Goal: Use online tool/utility: Use online tool/utility

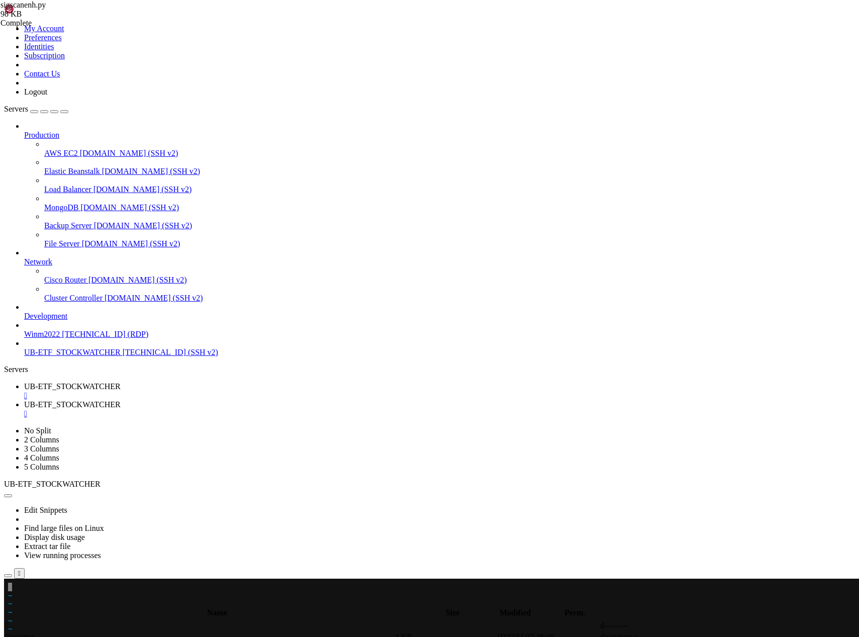
scroll to position [36889, 0]
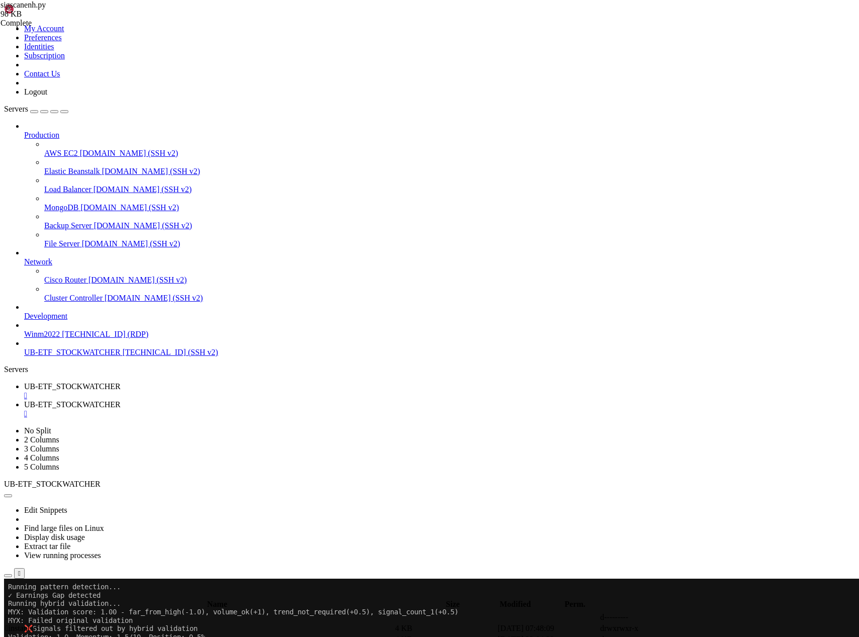
drag, startPoint x: 18, startPoint y: 802, endPoint x: 270, endPoint y: 946, distance: 290.9
drag, startPoint x: 18, startPoint y: 828, endPoint x: 164, endPoint y: 891, distance: 158.8
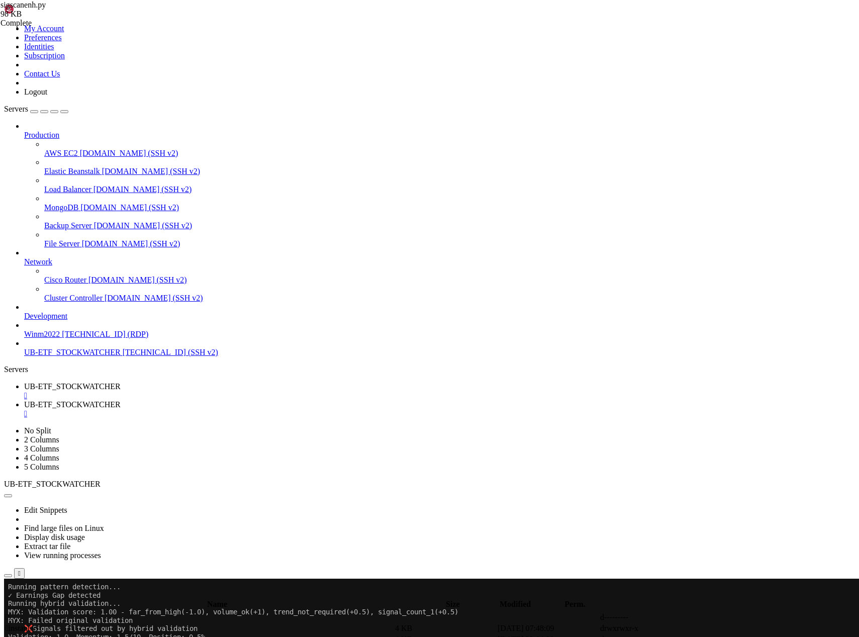
drag, startPoint x: 9, startPoint y: 797, endPoint x: 252, endPoint y: 944, distance: 284.4
drag, startPoint x: 8, startPoint y: 712, endPoint x: 269, endPoint y: 888, distance: 314.7
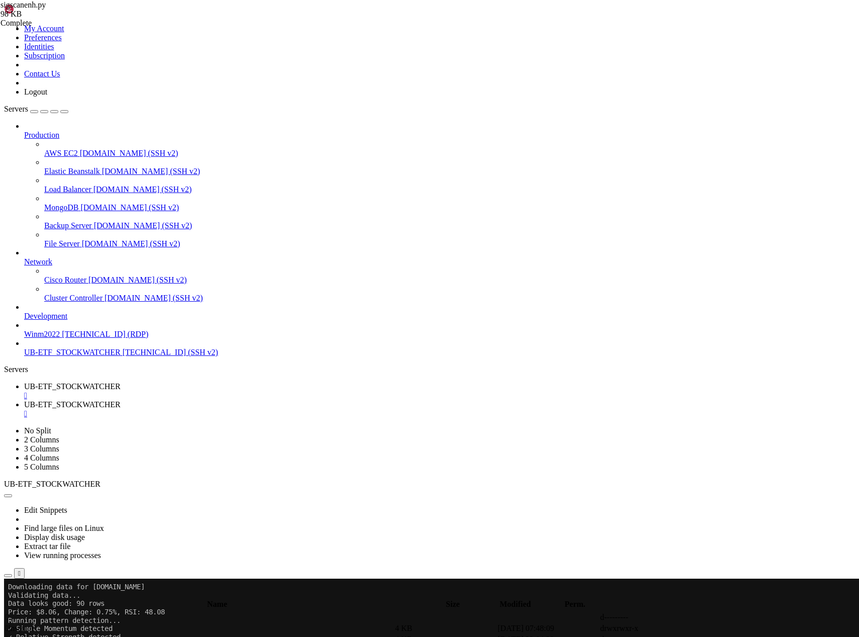
copy div "Processing 229/372: RRL Downloading data for RRL.AX Validating data... Data loo…"
drag, startPoint x: 241, startPoint y: 834, endPoint x: 8, endPoint y: 662, distance: 290.1
drag, startPoint x: 244, startPoint y: 1018, endPoint x: 8, endPoint y: 847, distance: 292.0
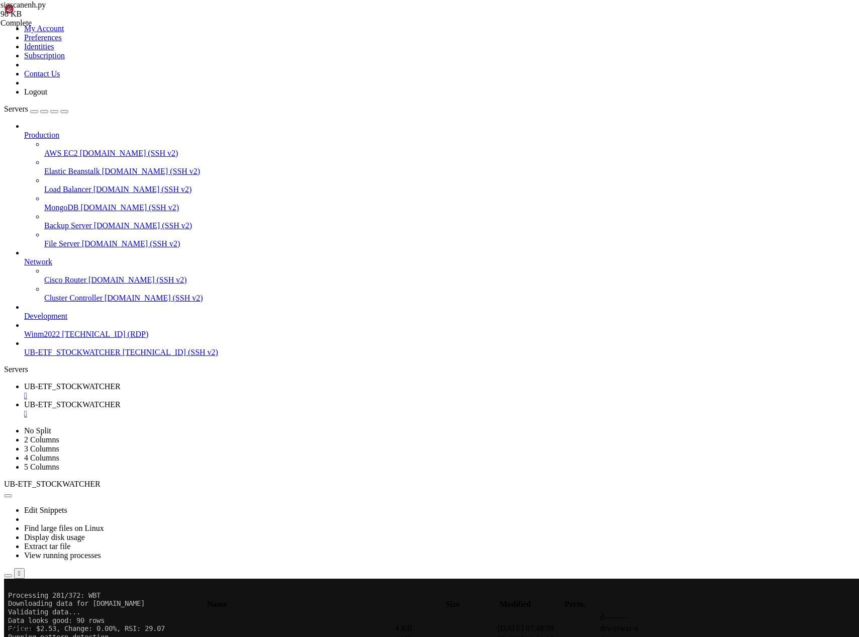
drag, startPoint x: 243, startPoint y: 988, endPoint x: 9, endPoint y: 820, distance: 287.8
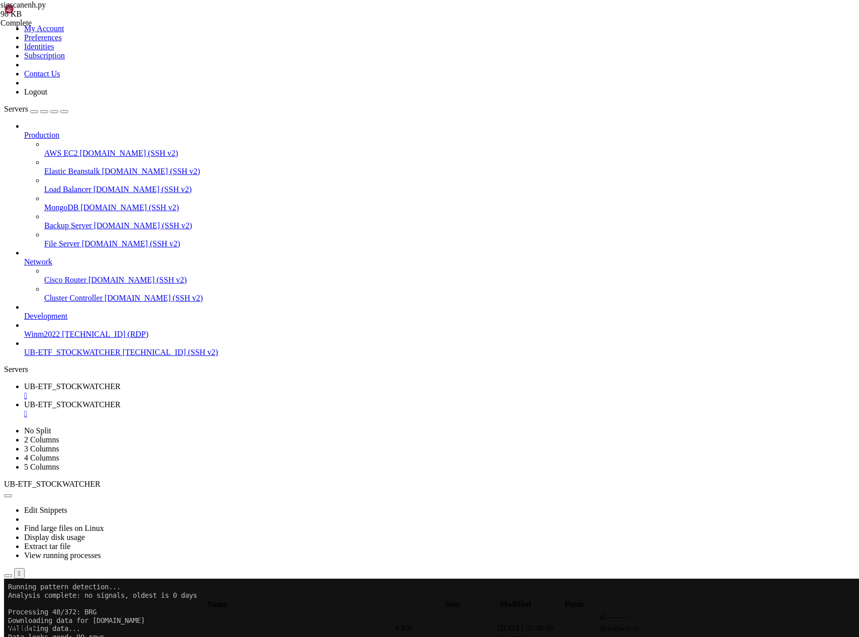
drag, startPoint x: 245, startPoint y: 839, endPoint x: 8, endPoint y: 682, distance: 284.2
drag, startPoint x: 245, startPoint y: 973, endPoint x: 8, endPoint y: 821, distance: 281.8
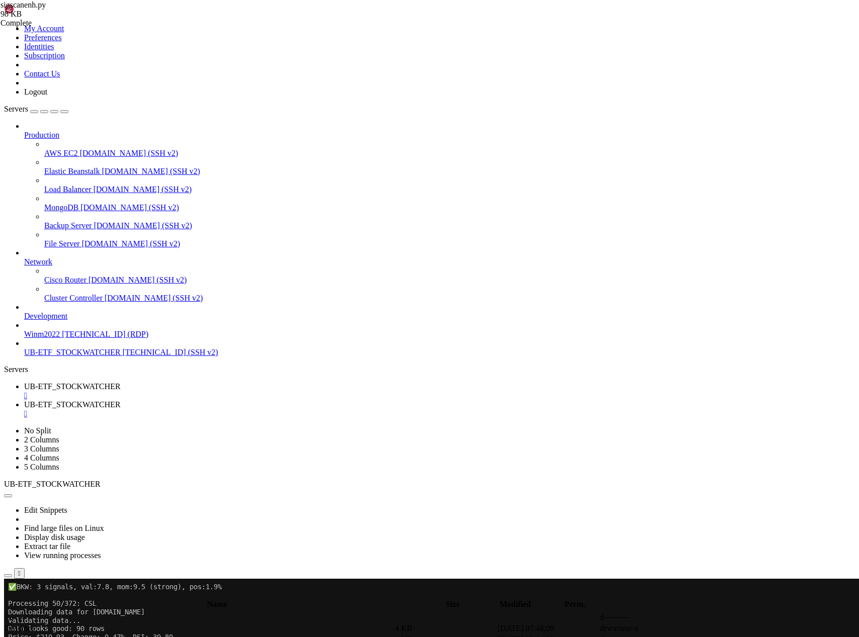
scroll to position [41845, 0]
drag, startPoint x: 245, startPoint y: 922, endPoint x: 8, endPoint y: 763, distance: 285.4
drag, startPoint x: 247, startPoint y: 1023, endPoint x: 15, endPoint y: 863, distance: 282.1
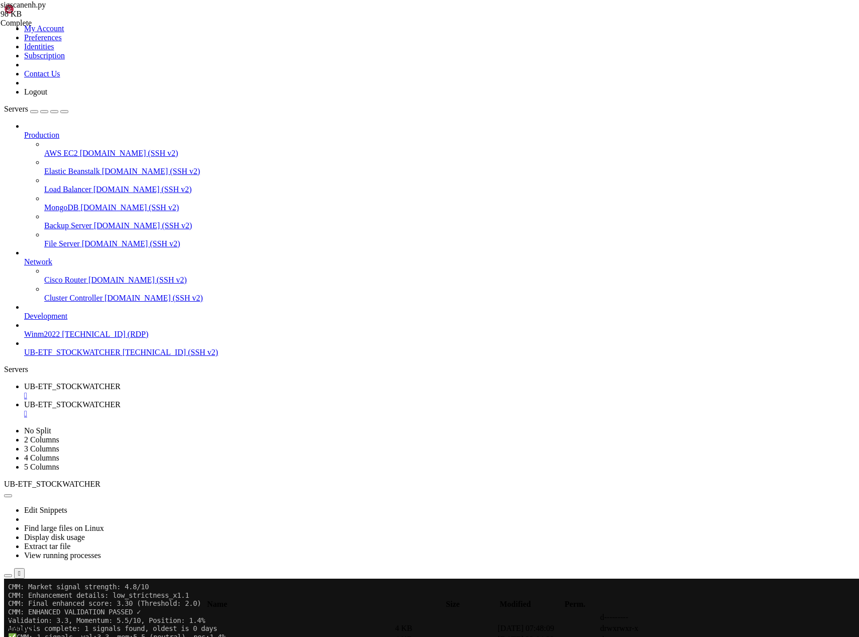
drag, startPoint x: 244, startPoint y: 980, endPoint x: 8, endPoint y: 820, distance: 286.0
drag, startPoint x: 258, startPoint y: 810, endPoint x: 8, endPoint y: 653, distance: 295.5
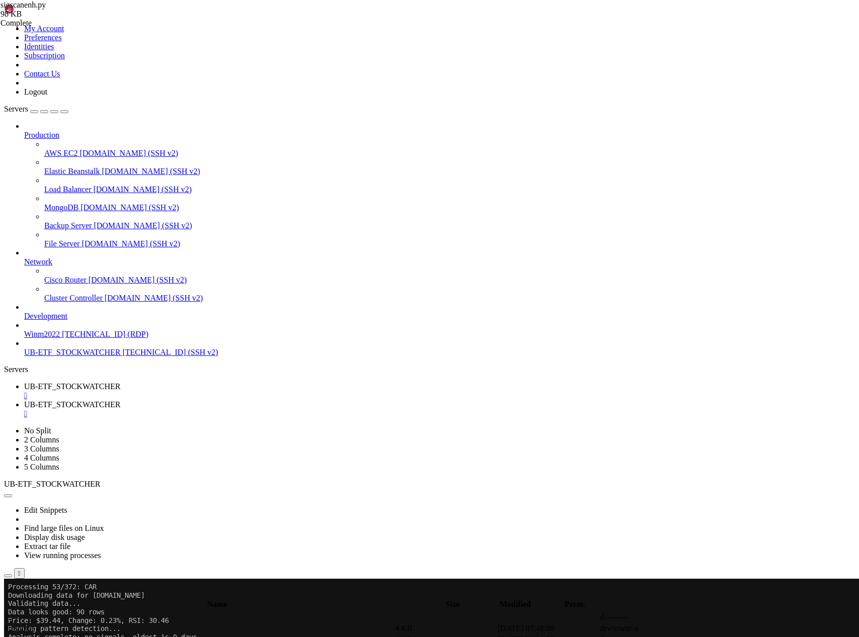
drag, startPoint x: 251, startPoint y: 982, endPoint x: 9, endPoint y: 820, distance: 291.7
drag, startPoint x: 151, startPoint y: 811, endPoint x: 8, endPoint y: 685, distance: 191.2
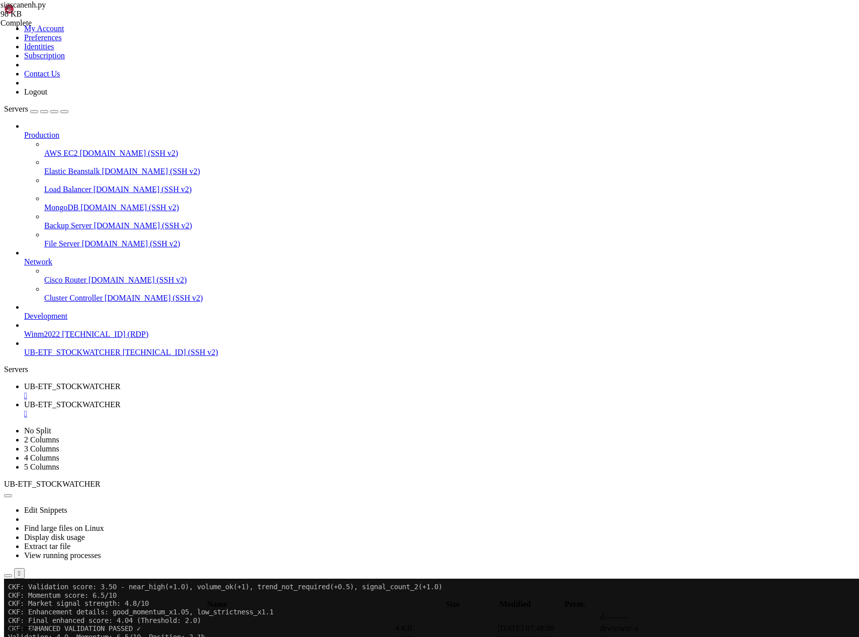
scroll to position [45259, 0]
drag, startPoint x: 250, startPoint y: 847, endPoint x: 10, endPoint y: 662, distance: 302.9
drag, startPoint x: 252, startPoint y: 959, endPoint x: 10, endPoint y: 770, distance: 306.6
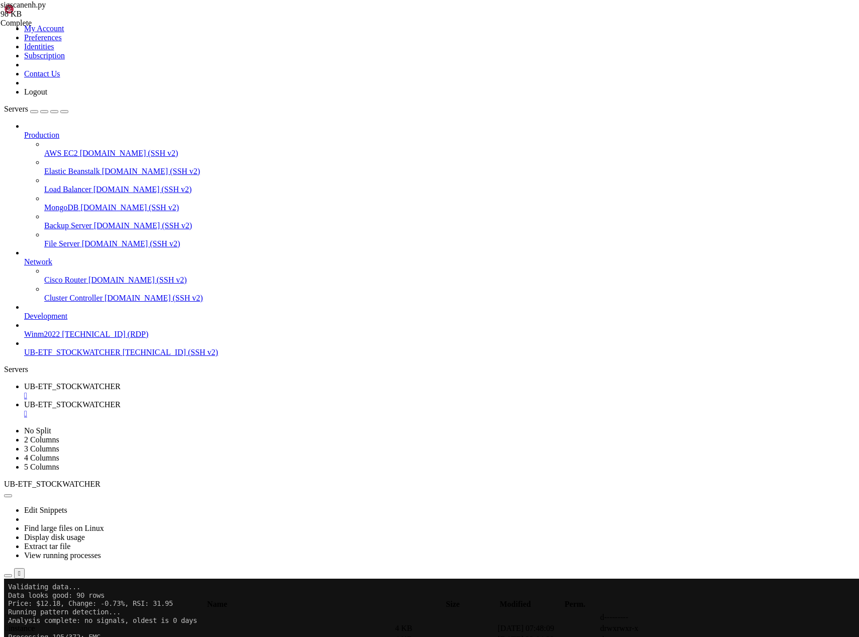
drag, startPoint x: 271, startPoint y: 1036, endPoint x: 9, endPoint y: 729, distance: 403.6
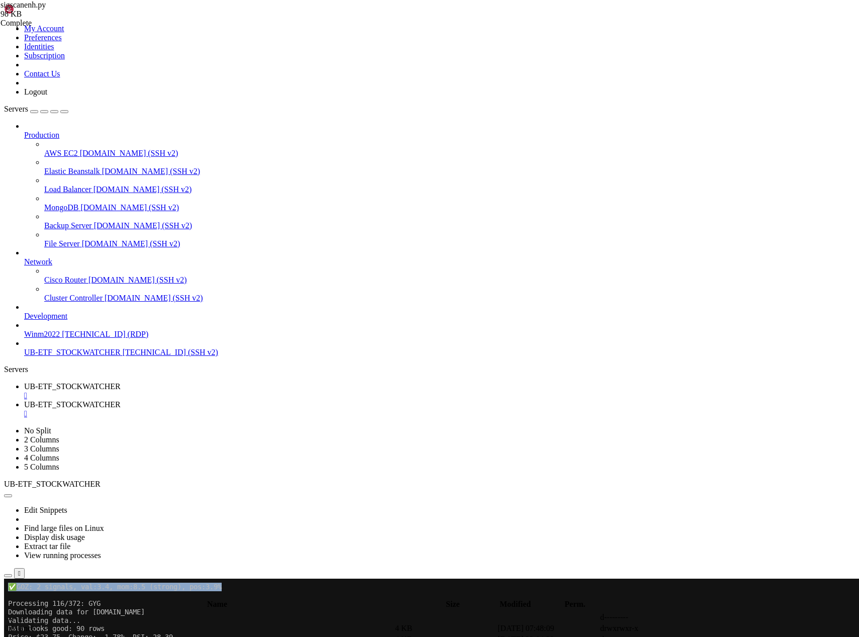
drag, startPoint x: 248, startPoint y: 822, endPoint x: 8, endPoint y: 672, distance: 283.7
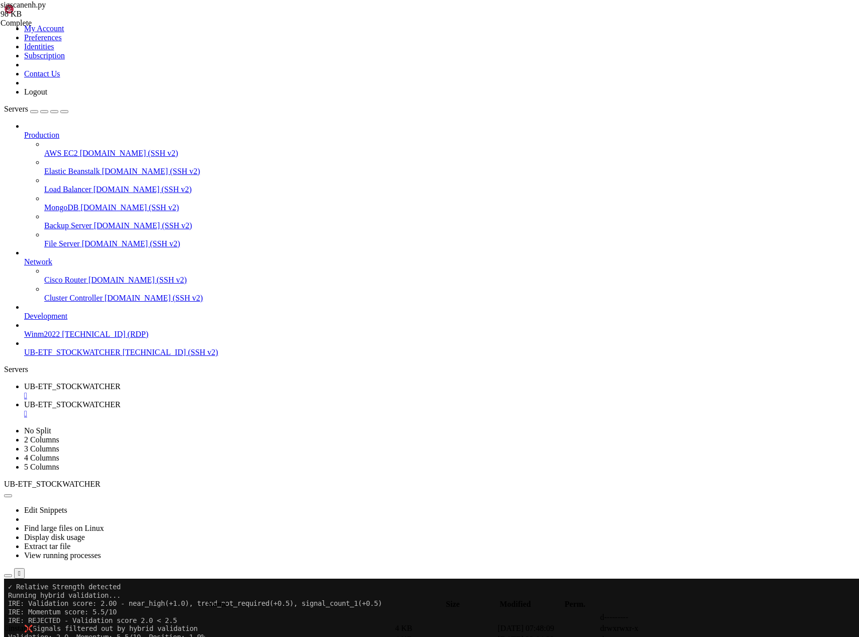
scroll to position [50363, 0]
drag, startPoint x: 258, startPoint y: 931, endPoint x: 9, endPoint y: 788, distance: 287.3
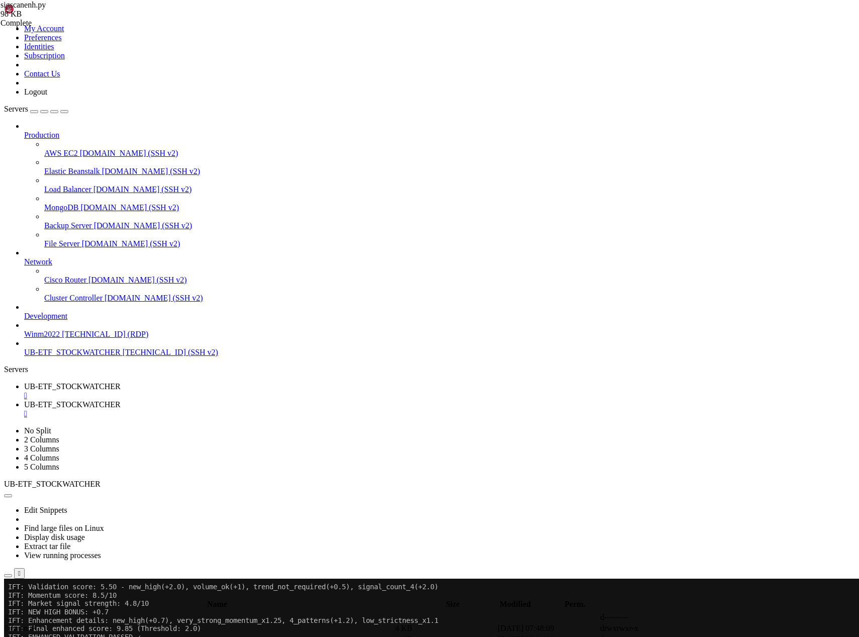
scroll to position [51316, 0]
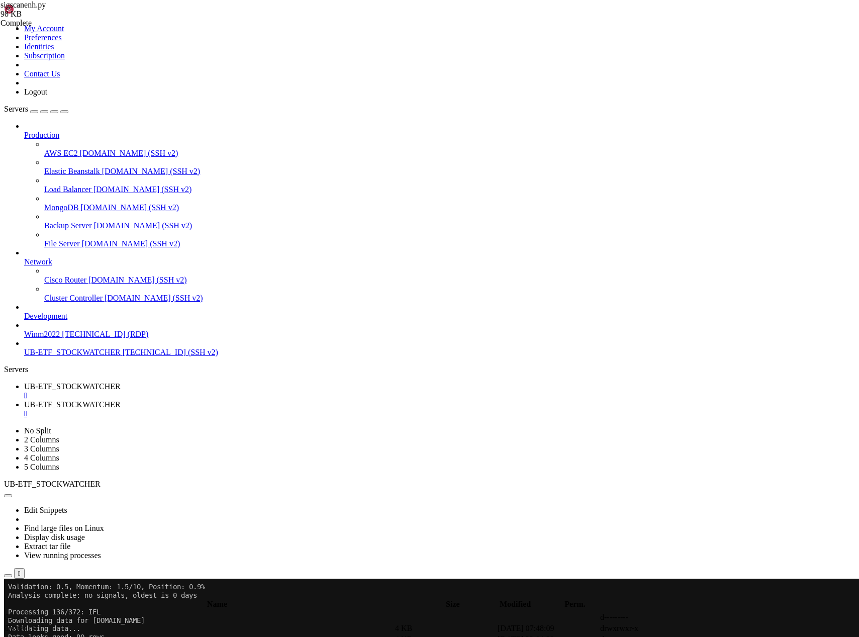
drag, startPoint x: 240, startPoint y: 1016, endPoint x: 8, endPoint y: 870, distance: 274.9
drag, startPoint x: 294, startPoint y: 990, endPoint x: 9, endPoint y: 839, distance: 322.5
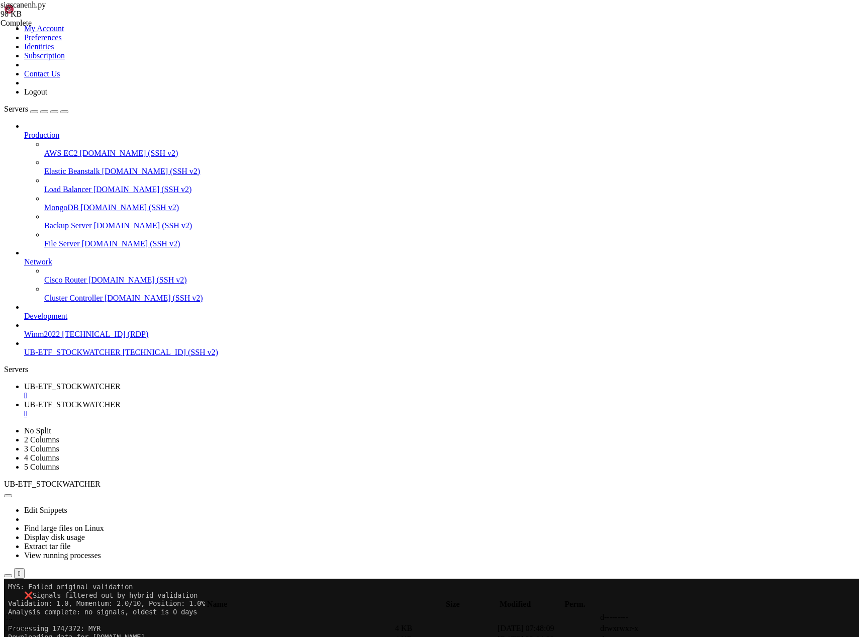
scroll to position [54982, 0]
drag, startPoint x: 257, startPoint y: 942, endPoint x: 9, endPoint y: 792, distance: 290.3
drag, startPoint x: 253, startPoint y: 949, endPoint x: 9, endPoint y: 790, distance: 292.1
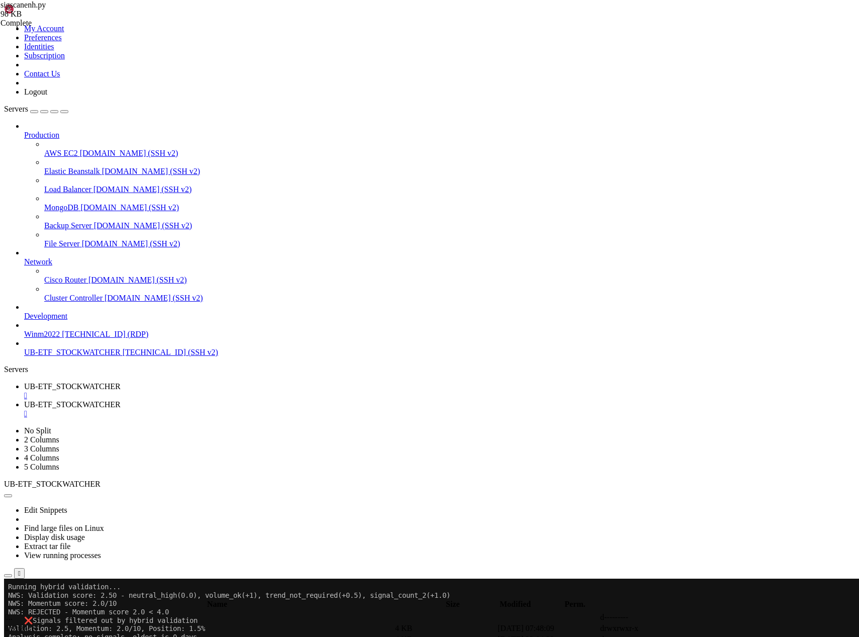
drag, startPoint x: 239, startPoint y: 988, endPoint x: 9, endPoint y: 815, distance: 288.0
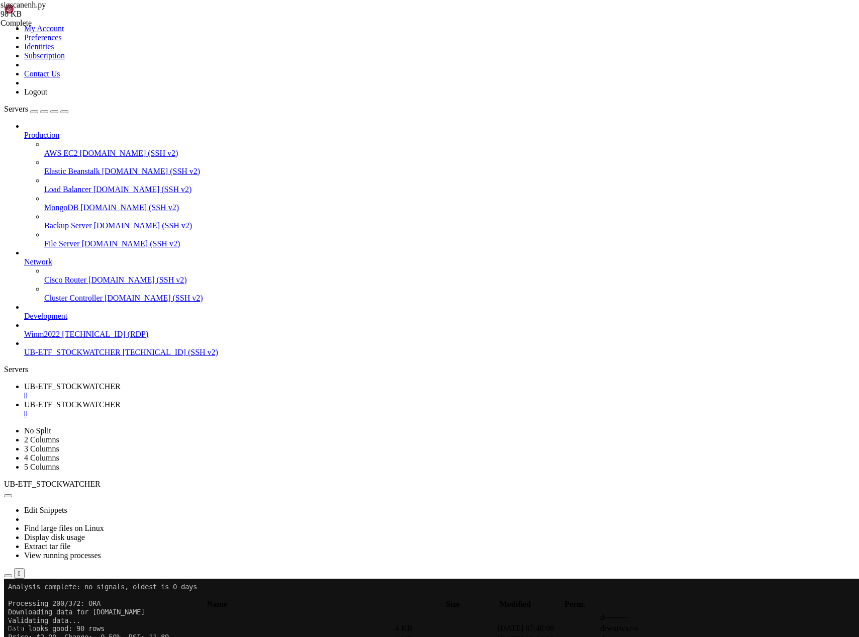
drag, startPoint x: 256, startPoint y: 872, endPoint x: 9, endPoint y: 727, distance: 286.6
drag, startPoint x: 248, startPoint y: 964, endPoint x: 9, endPoint y: 789, distance: 296.7
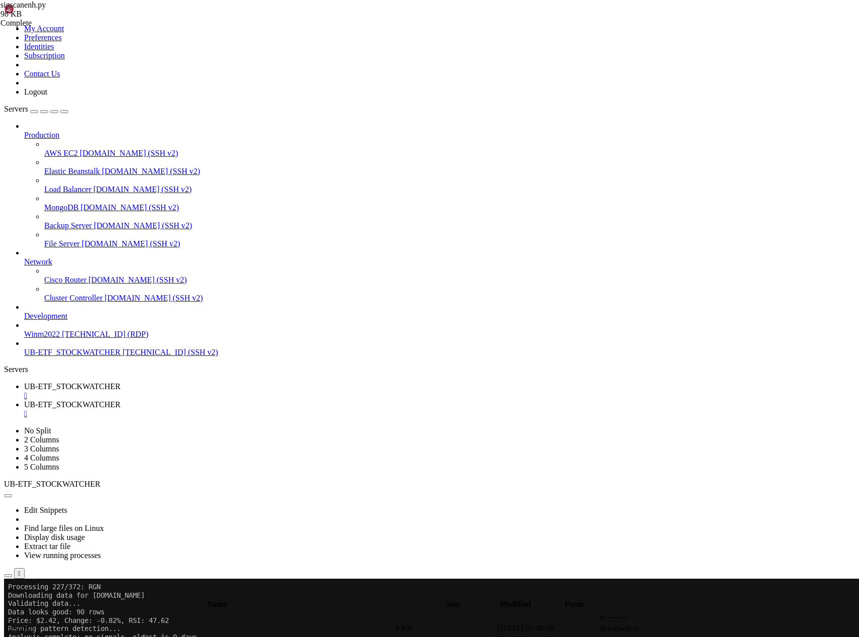
scroll to position [61033, 0]
drag, startPoint x: 252, startPoint y: 1039, endPoint x: 9, endPoint y: 897, distance: 281.9
drag, startPoint x: 252, startPoint y: 964, endPoint x: 8, endPoint y: 804, distance: 291.3
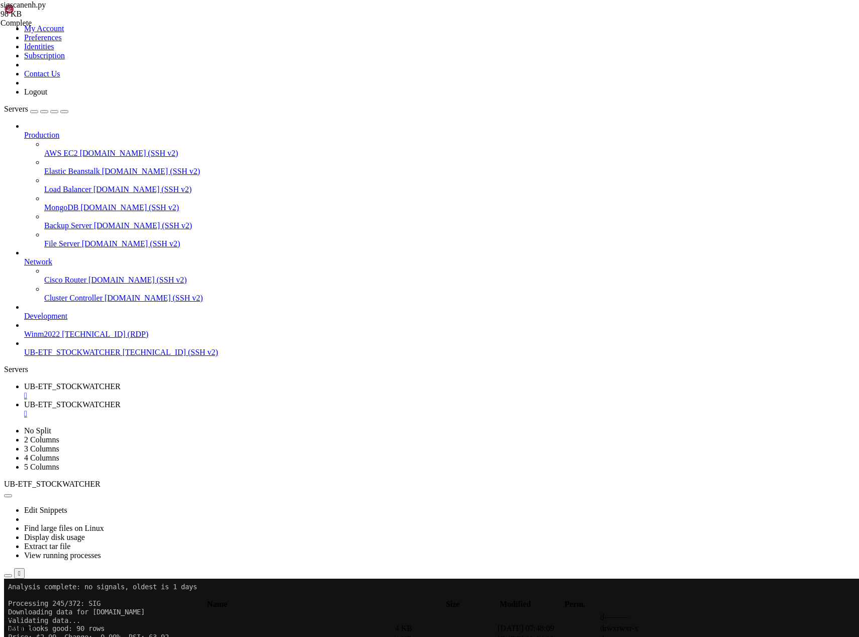
drag, startPoint x: 263, startPoint y: 855, endPoint x: 8, endPoint y: 713, distance: 291.6
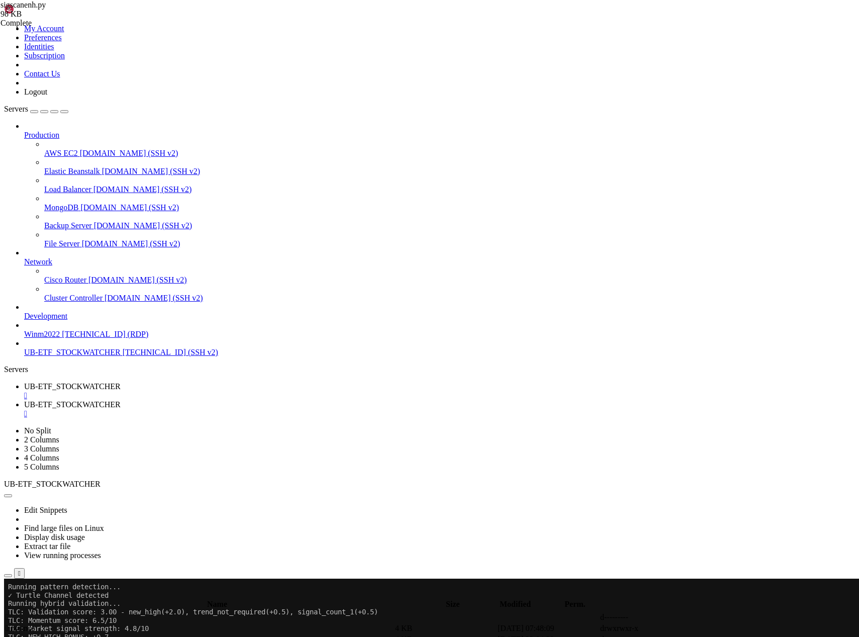
drag, startPoint x: 242, startPoint y: 849, endPoint x: 10, endPoint y: 705, distance: 272.9
drag, startPoint x: 246, startPoint y: 849, endPoint x: 8, endPoint y: 703, distance: 279.1
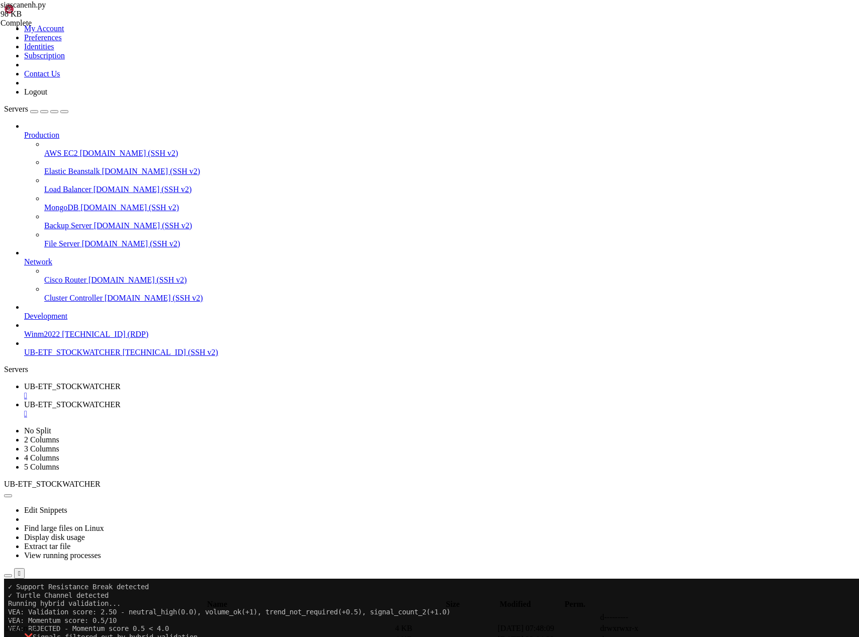
scroll to position [65830, 0]
drag, startPoint x: 247, startPoint y: 849, endPoint x: 8, endPoint y: 706, distance: 278.9
drag, startPoint x: 250, startPoint y: 1010, endPoint x: 8, endPoint y: 654, distance: 430.6
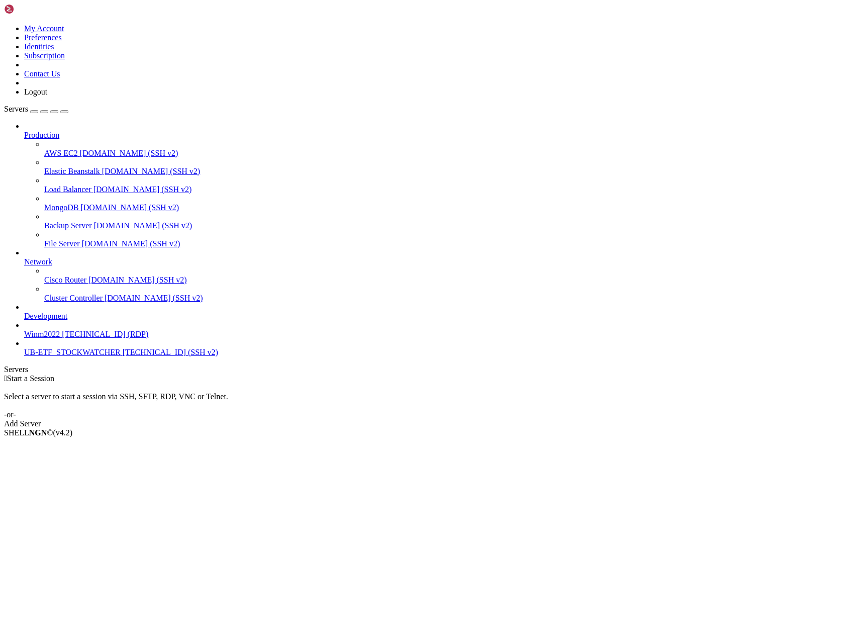
click at [123, 356] on span "[TECHNICAL_ID] (SSH v2)" at bounding box center [171, 352] width 96 height 9
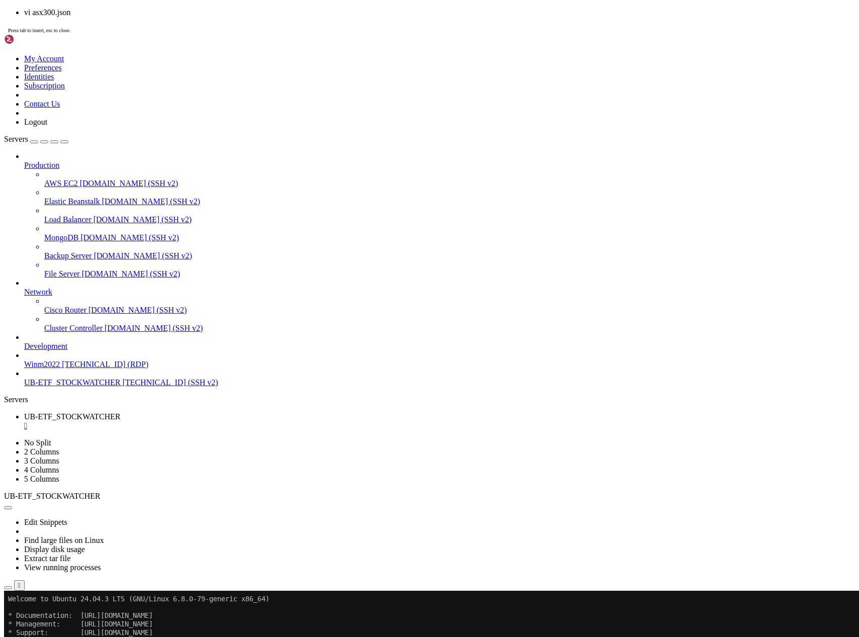
click at [374, 34] on div "vi asx300.json Press tab to insert, esc to close." at bounding box center [429, 21] width 851 height 26
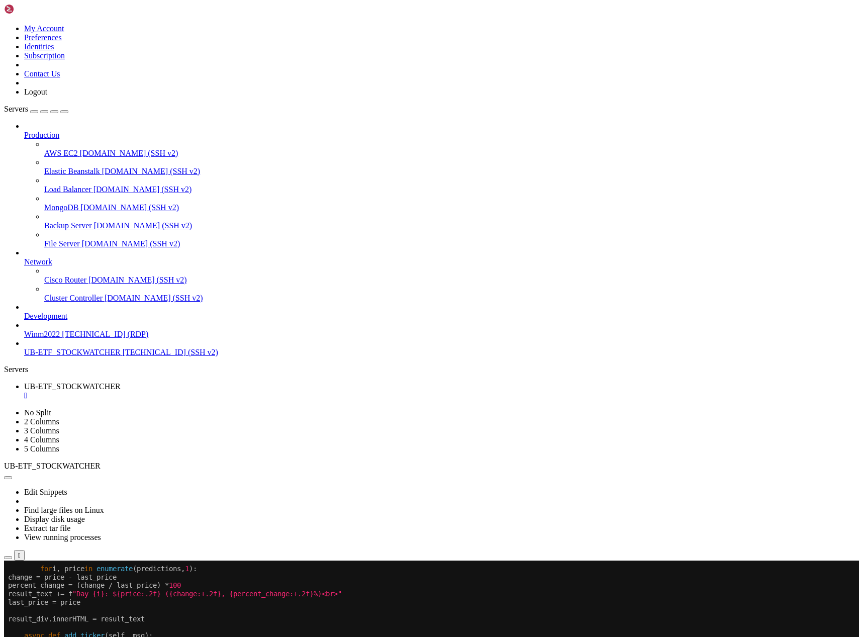
scroll to position [9, 0]
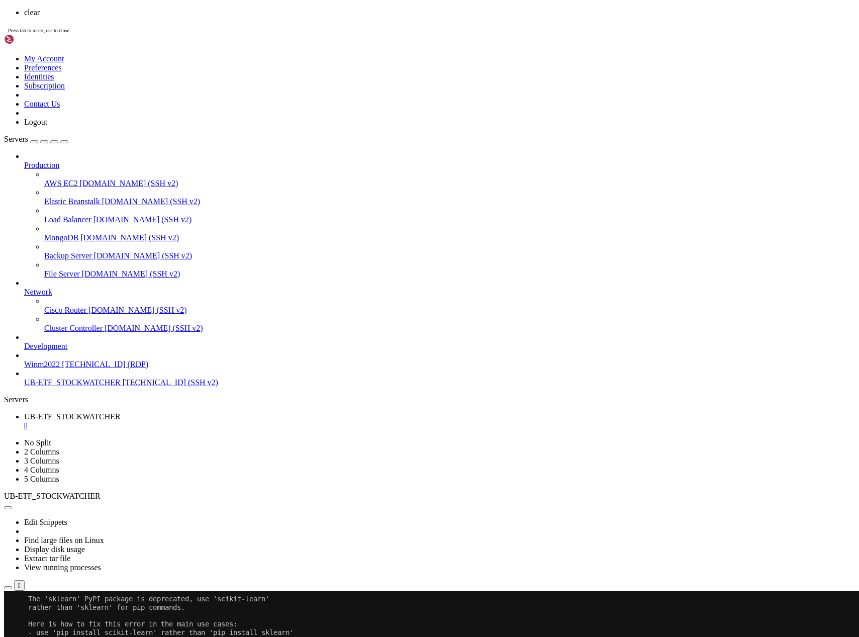
scroll to position [0, 0]
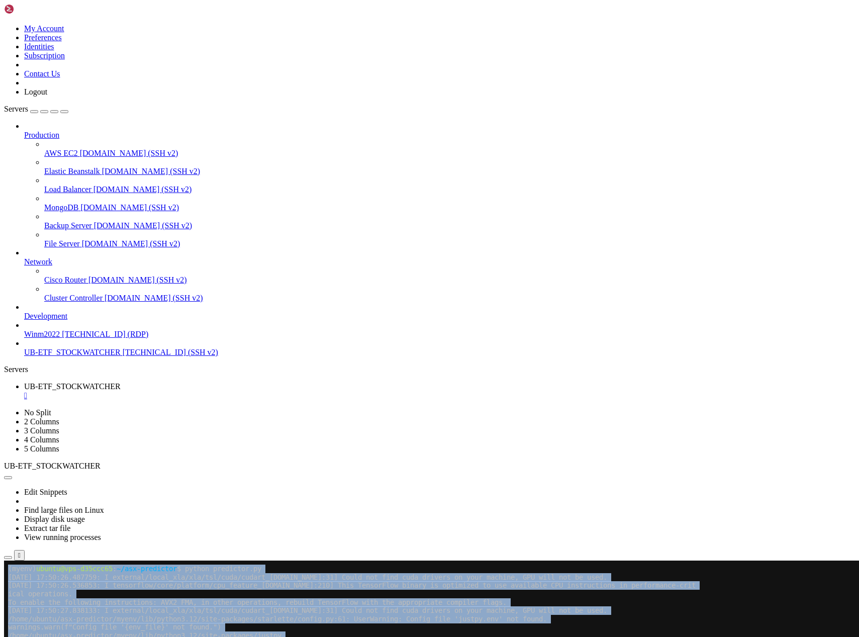
drag, startPoint x: 7, startPoint y: 621, endPoint x: 395, endPoint y: 721, distance: 400.9
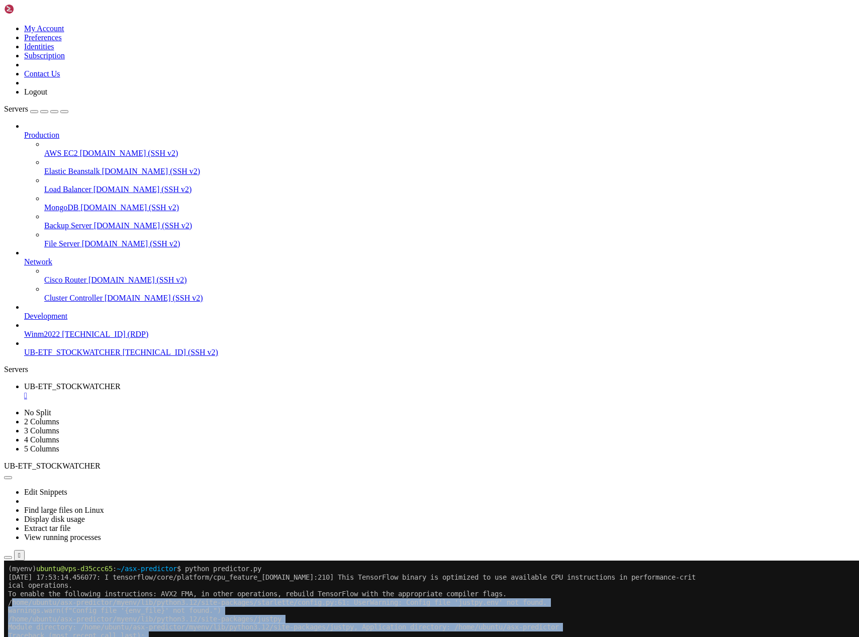
drag, startPoint x: 11, startPoint y: 604, endPoint x: 400, endPoint y: 701, distance: 401.5
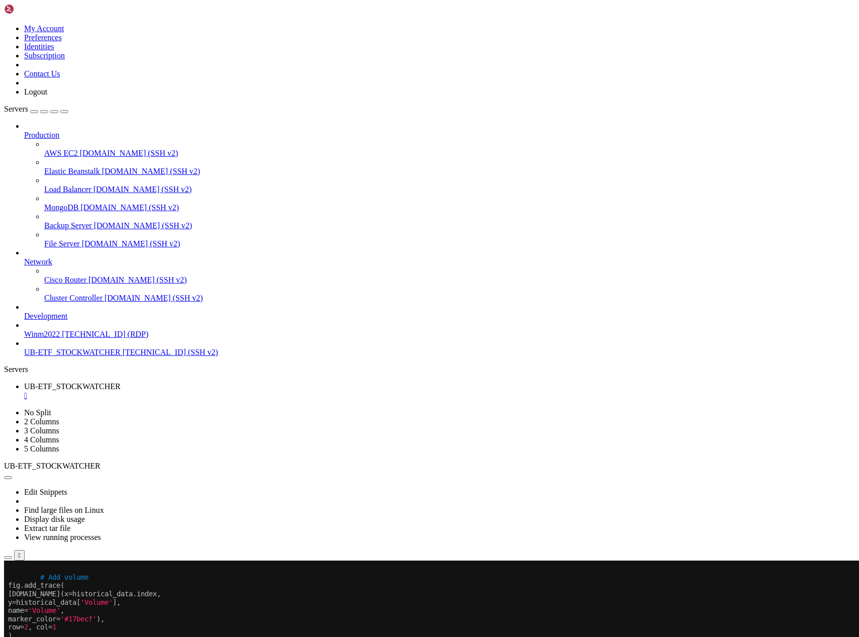
click at [12, 569] on x-row at bounding box center [370, 569] width 724 height 9
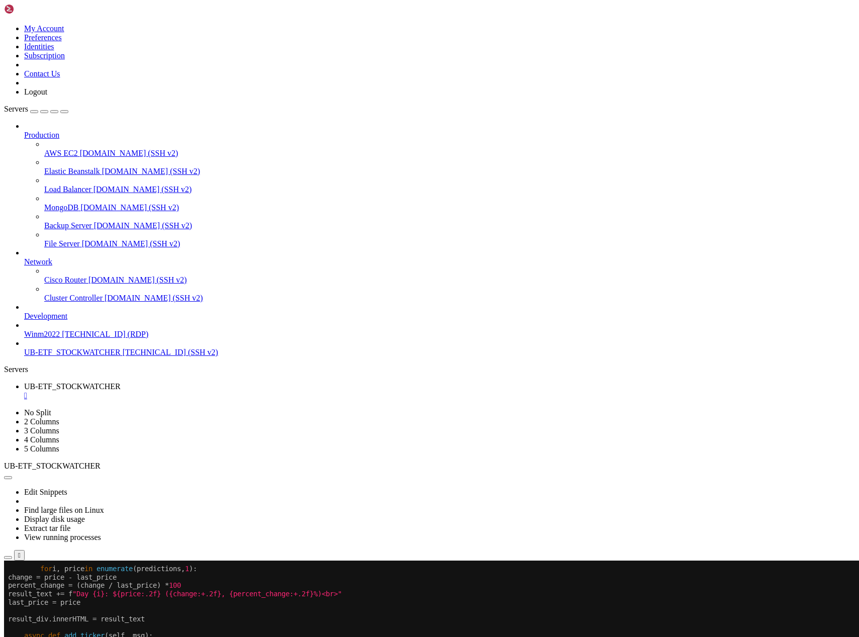
scroll to position [17, 0]
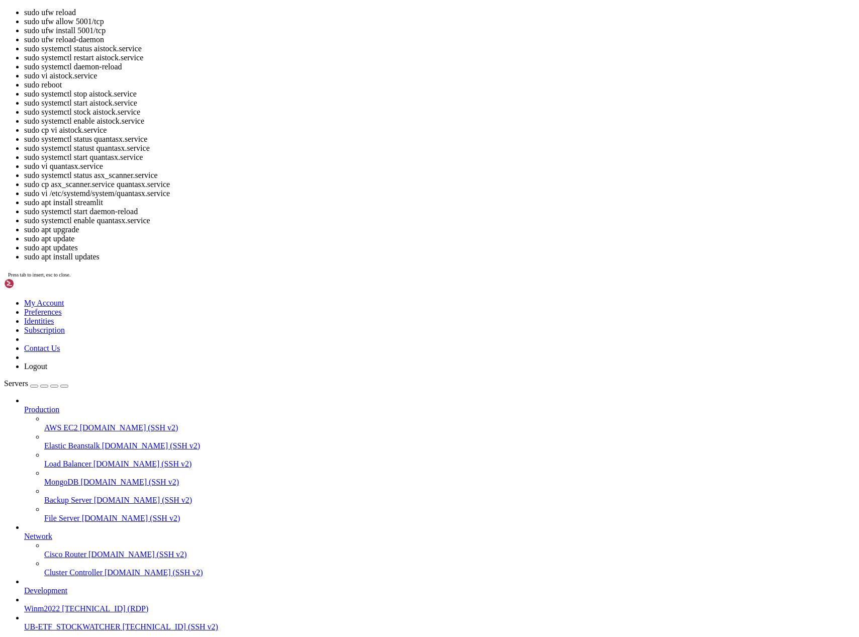
scroll to position [1195, 0]
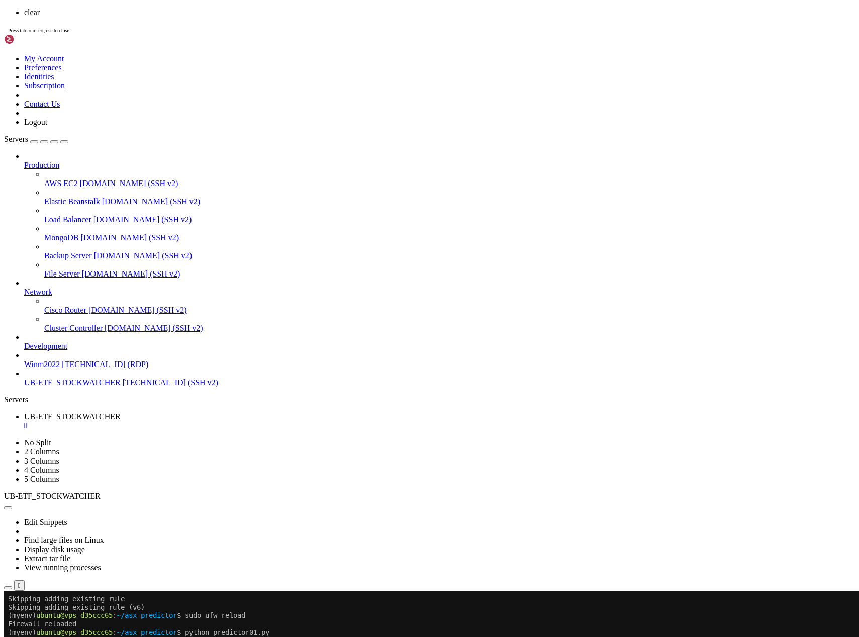
scroll to position [0, 0]
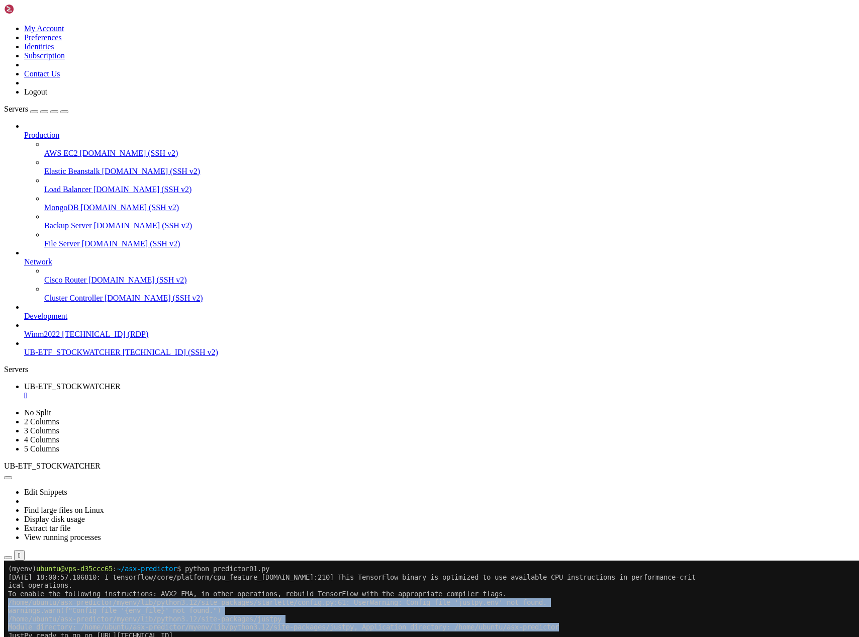
drag, startPoint x: 9, startPoint y: 601, endPoint x: 621, endPoint y: 626, distance: 612.8
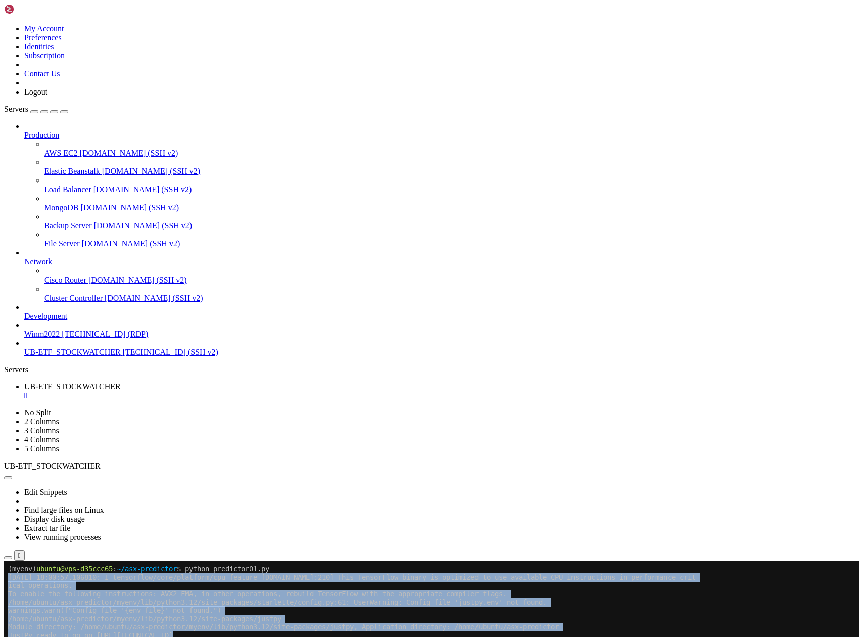
drag, startPoint x: 199, startPoint y: 640, endPoint x: 8, endPoint y: 576, distance: 201.1
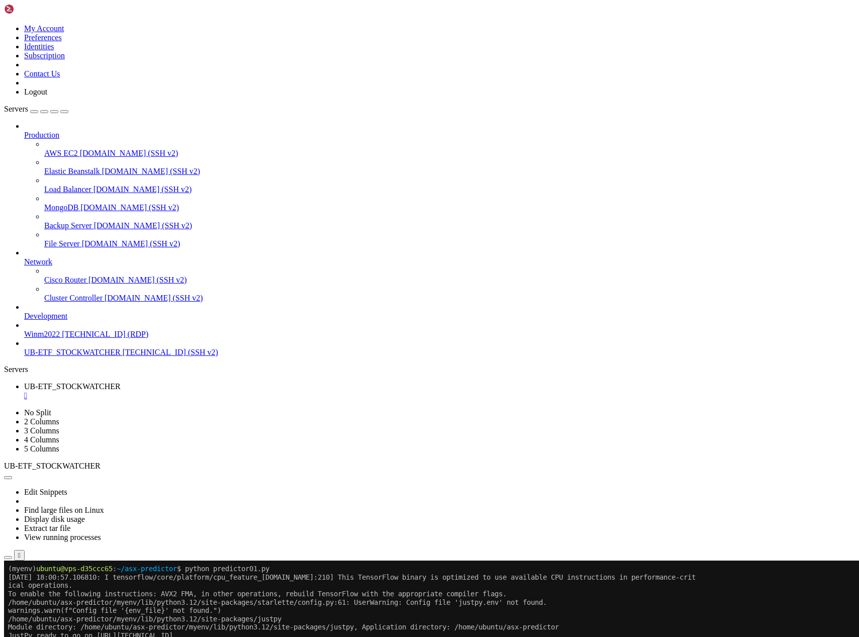
drag, startPoint x: 207, startPoint y: 934, endPoint x: 20, endPoint y: 905, distance: 188.6
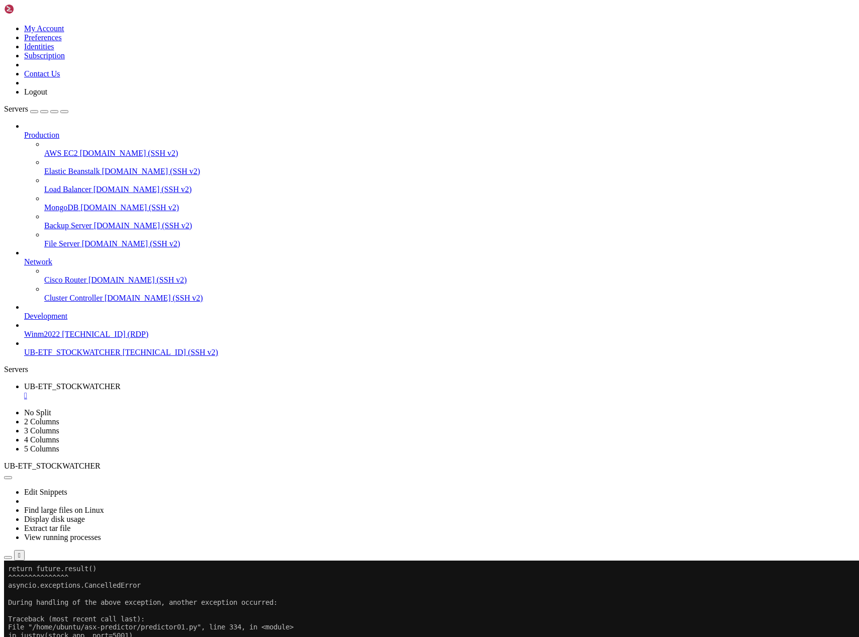
scroll to position [134, 0]
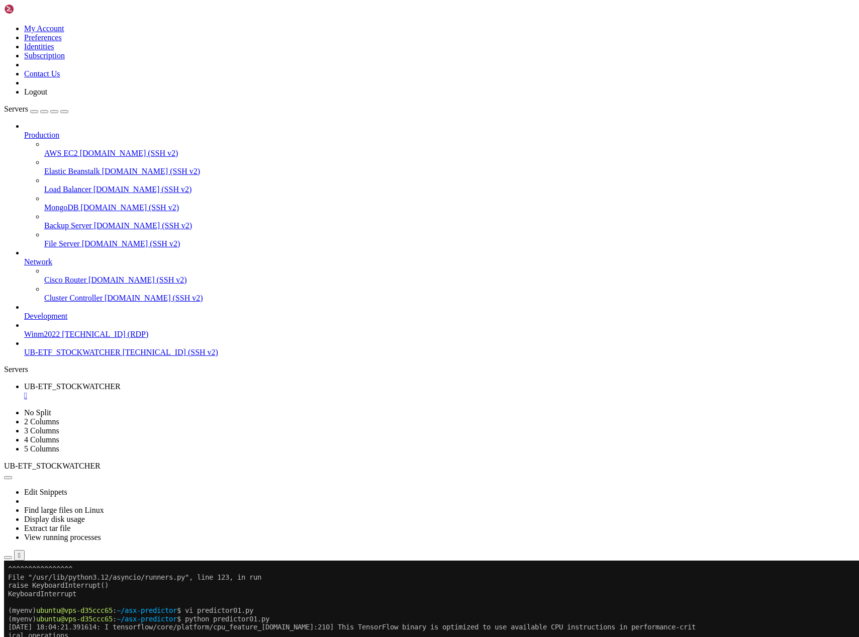
scroll to position [359, 0]
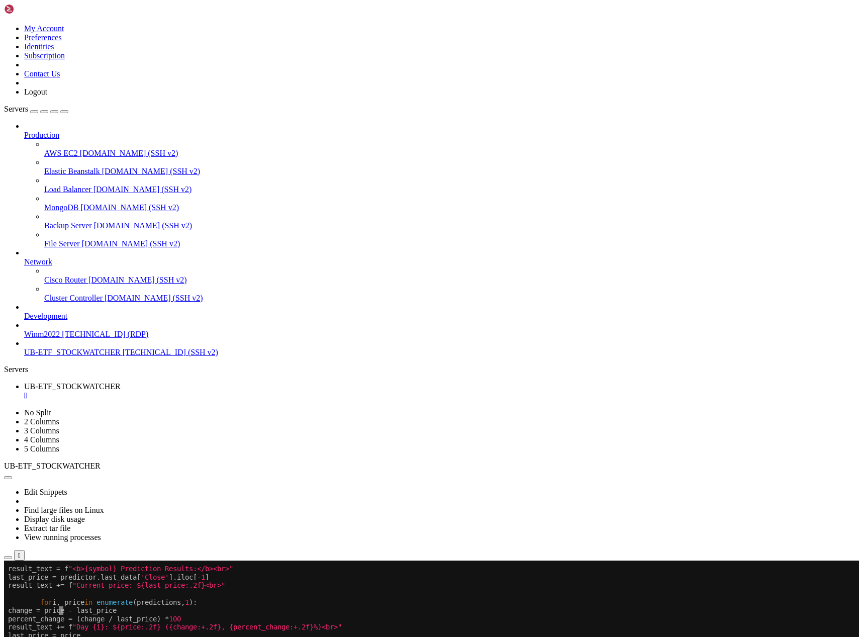
click at [8, 558] on icon "button" at bounding box center [8, 558] width 0 height 0
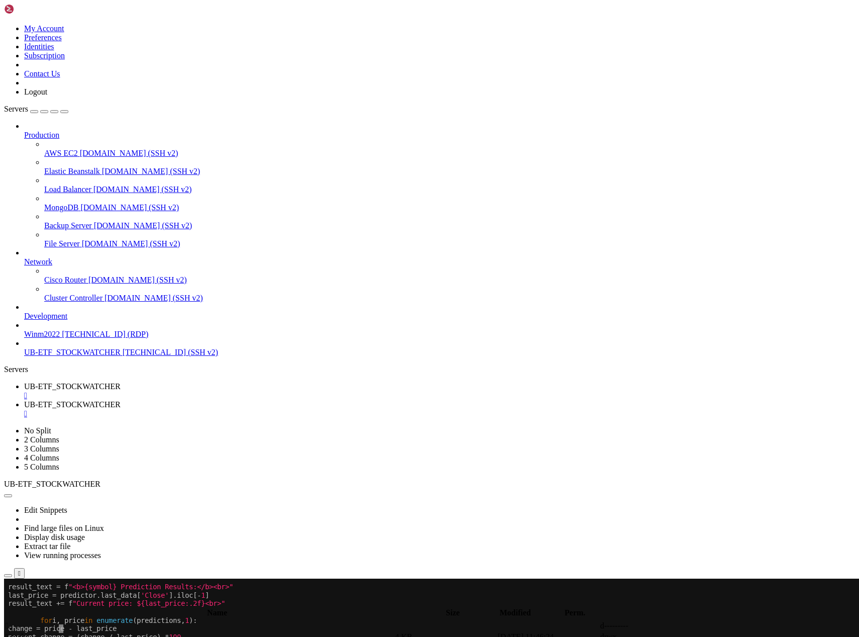
type input "/home/ubuntu/asx-predictor"
click at [121, 382] on span "UB-ETF_STOCKWATCHER" at bounding box center [72, 386] width 97 height 9
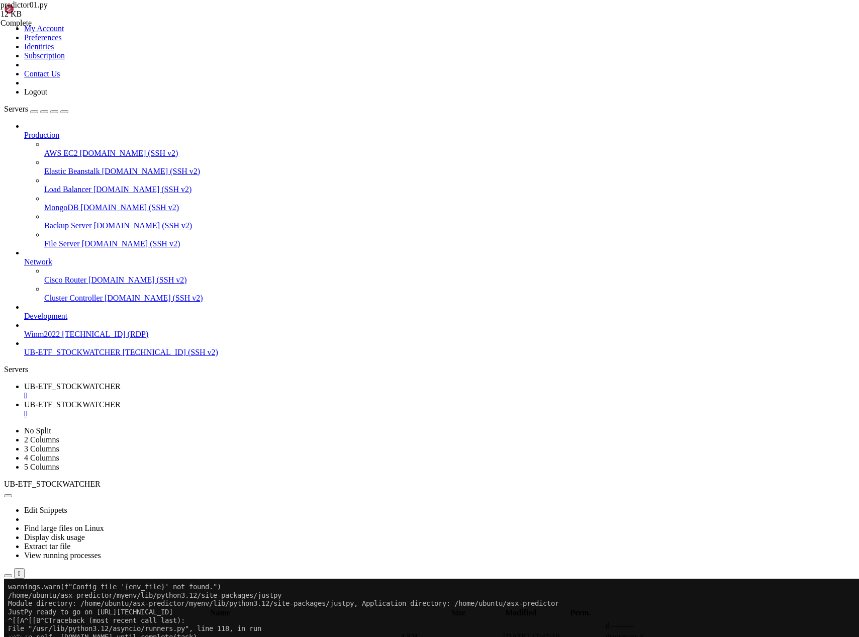
scroll to position [368, 0]
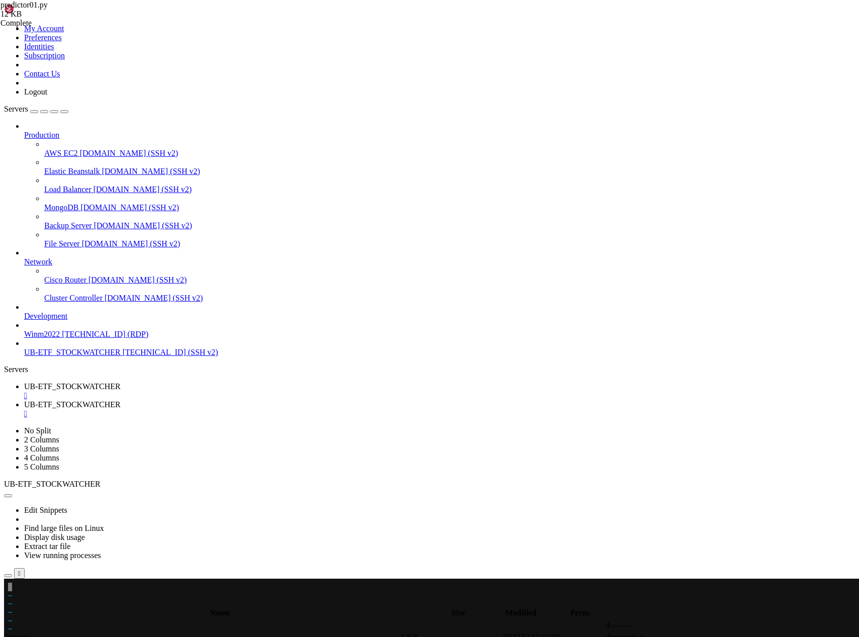
click at [8, 579] on div at bounding box center [6, 579] width 4 height 0
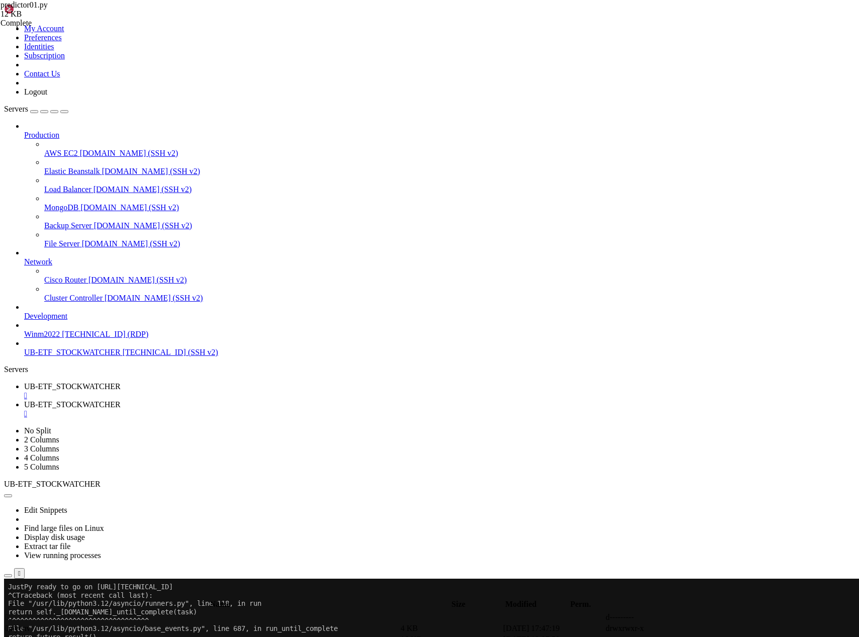
scroll to position [694, 0]
drag, startPoint x: 133, startPoint y: 1141, endPoint x: 8, endPoint y: 1125, distance: 125.7
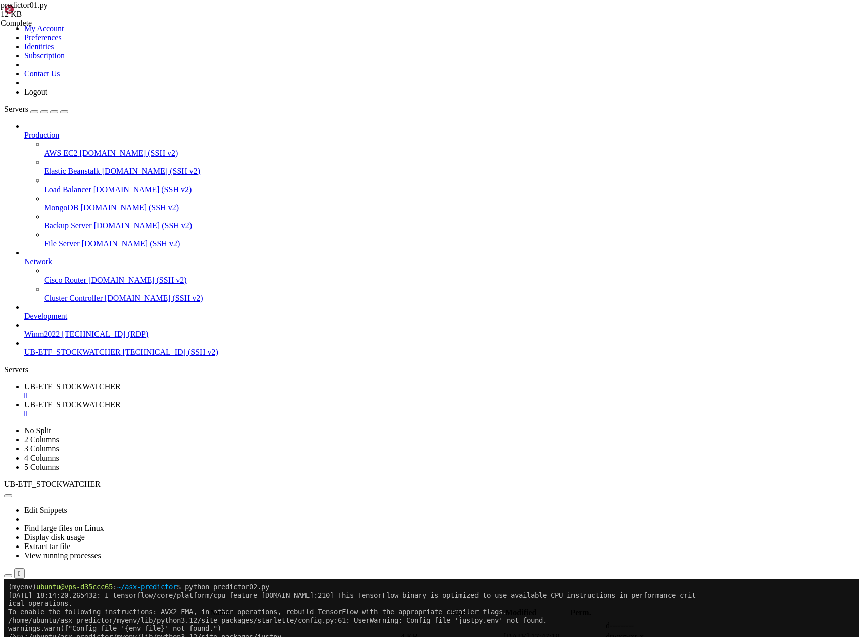
scroll to position [945, 0]
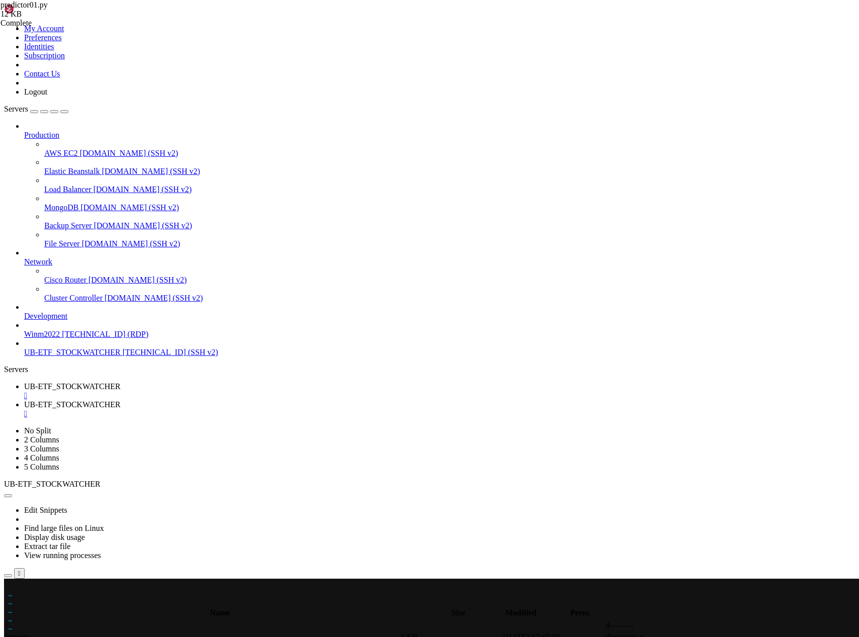
click at [11, 588] on x-row at bounding box center [370, 587] width 724 height 9
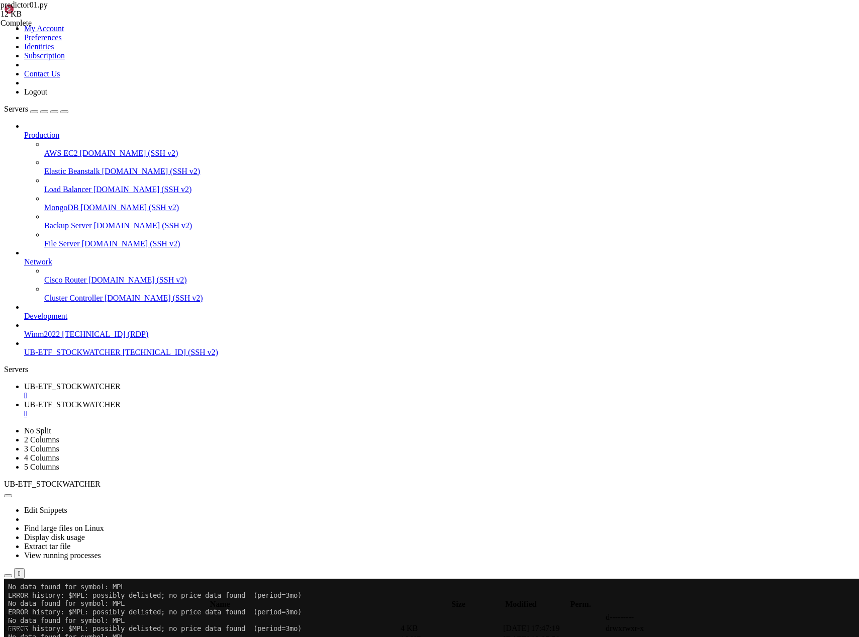
scroll to position [1054, 0]
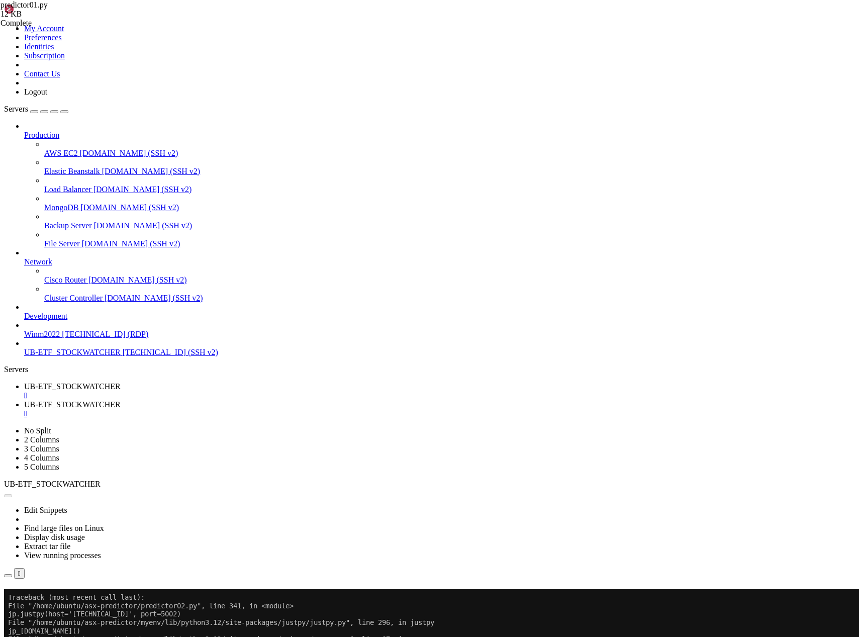
click at [44, 598] on button "Reconnect" at bounding box center [24, 603] width 40 height 11
